Goal: Task Accomplishment & Management: Manage account settings

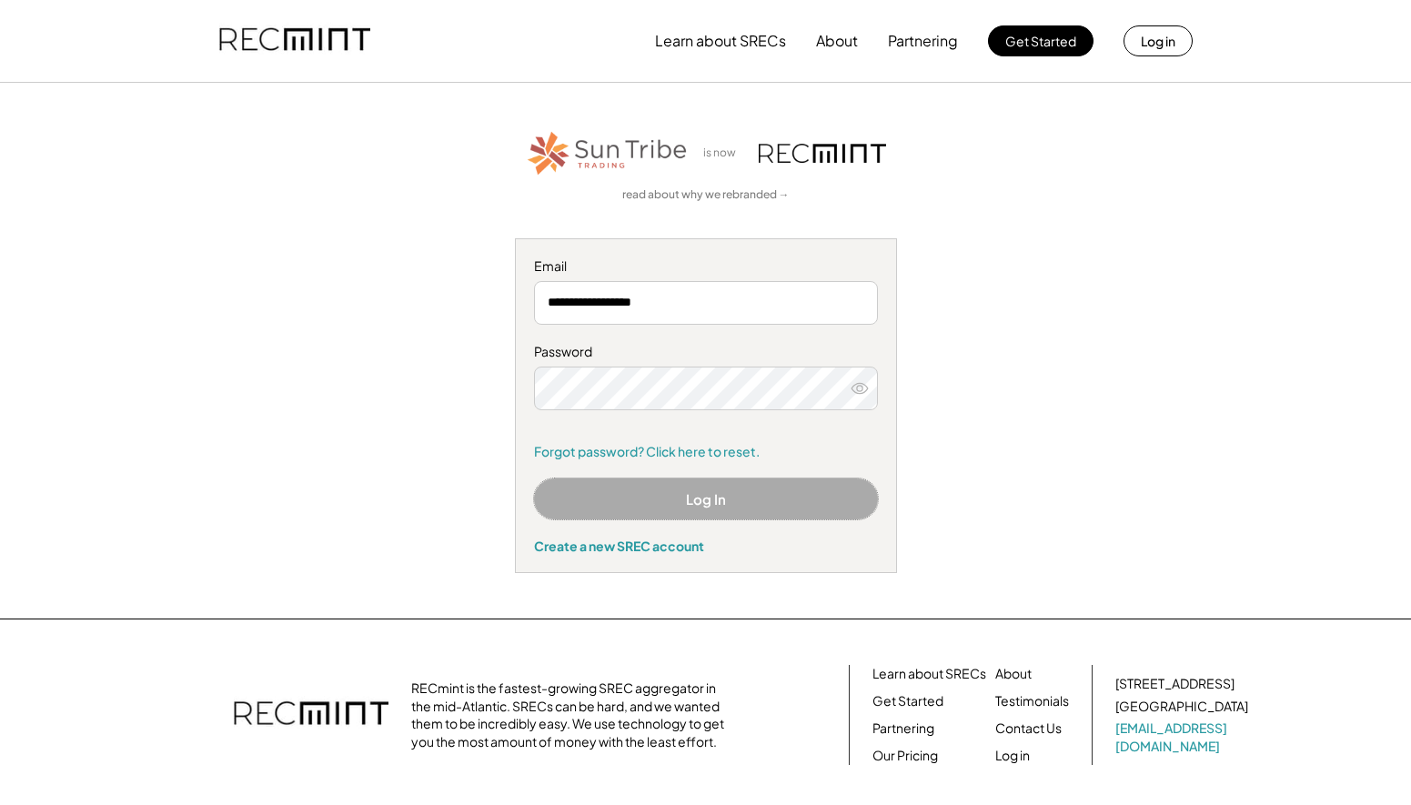
click at [749, 493] on button "Log In" at bounding box center [706, 498] width 344 height 41
click at [728, 491] on button "Log In" at bounding box center [706, 498] width 344 height 41
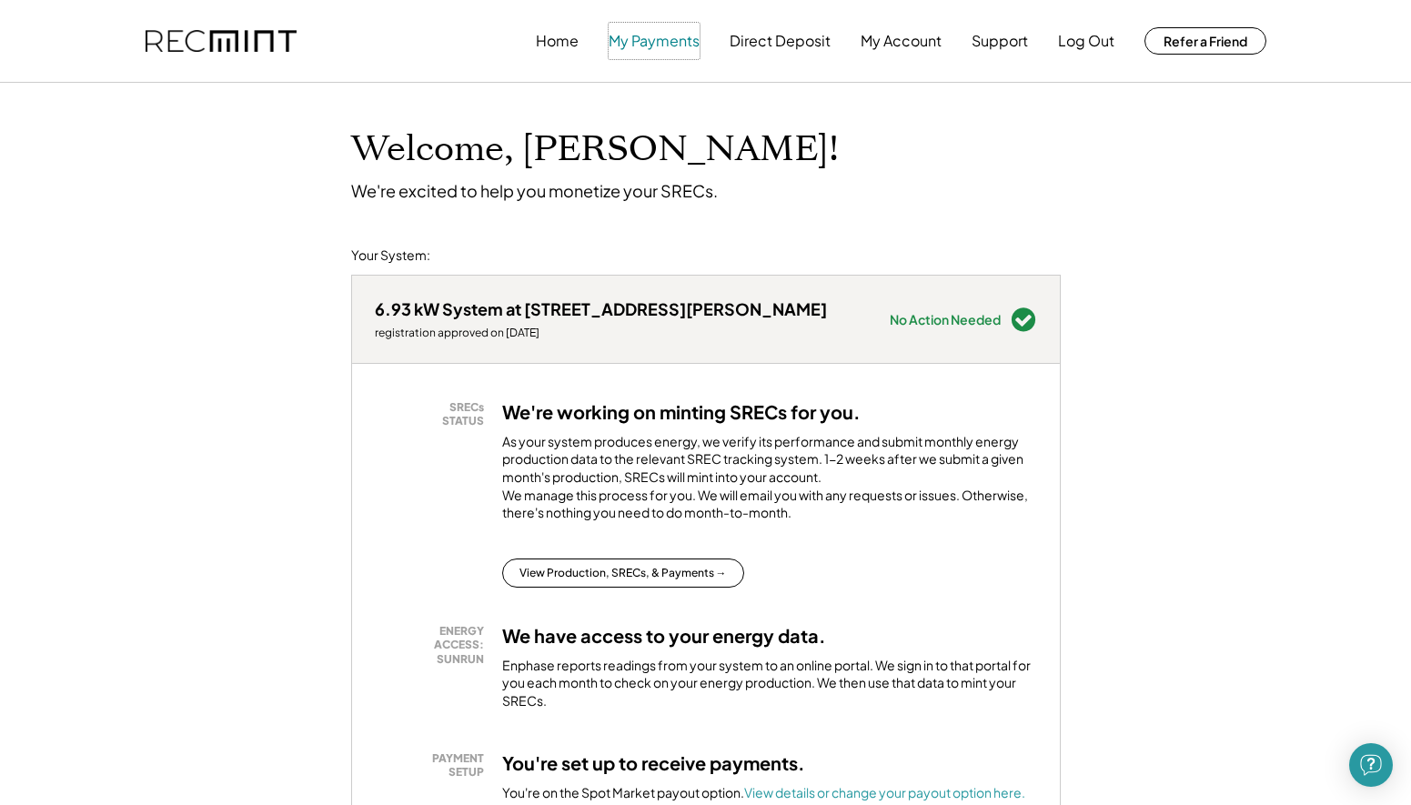
click at [647, 42] on button "My Payments" at bounding box center [653, 41] width 91 height 36
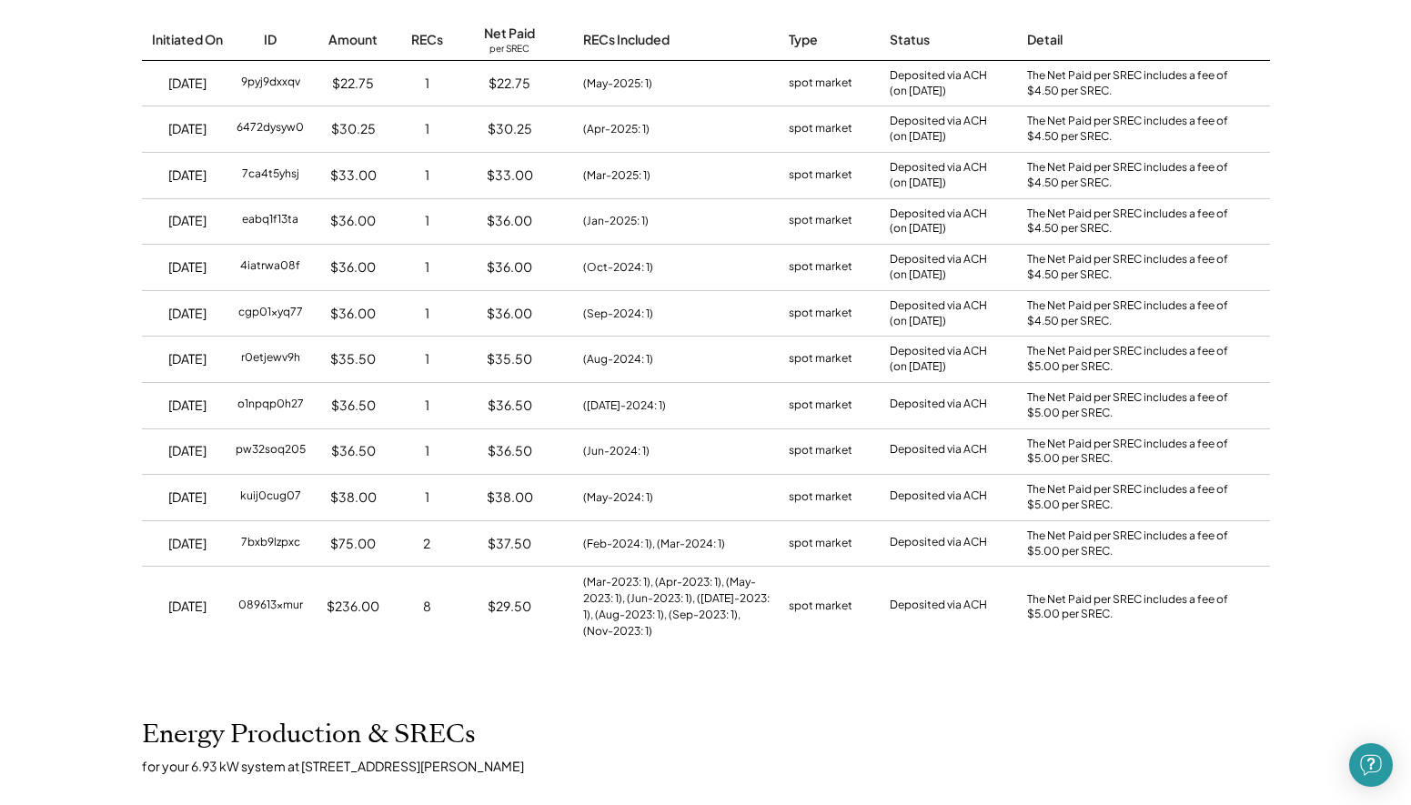
scroll to position [278, 0]
